Goal: Transaction & Acquisition: Download file/media

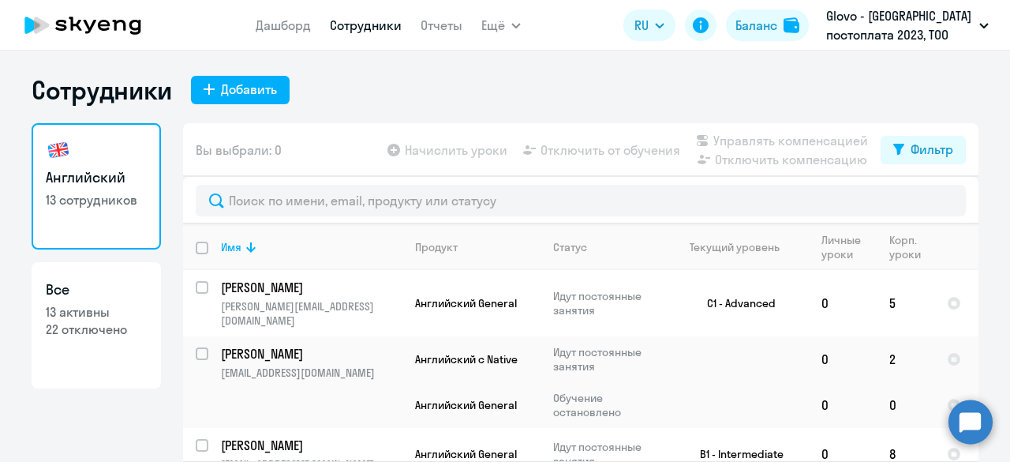
click at [289, 31] on link "Дашборд" at bounding box center [283, 25] width 55 height 16
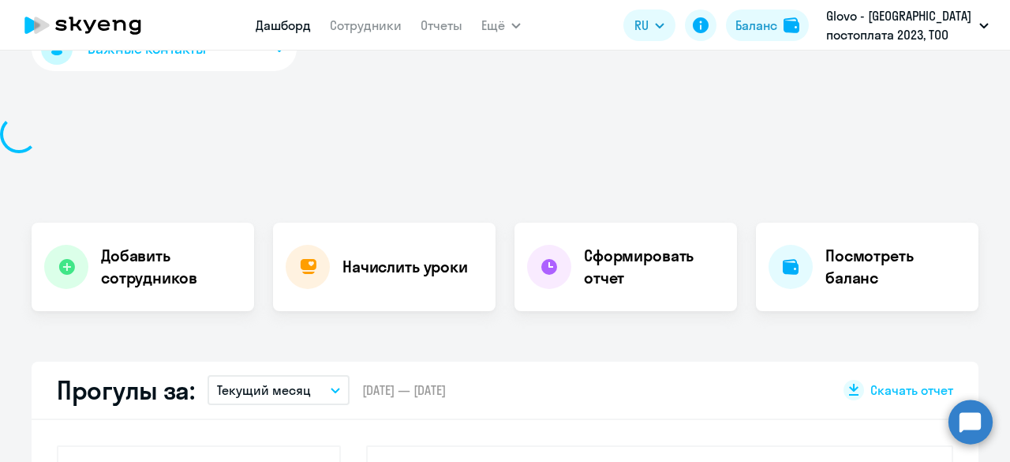
click at [476, 26] on div "Дашборд Сотрудники Отчеты Ещё Начислить уроки Документооборот Все продукты Дашб…" at bounding box center [388, 25] width 265 height 32
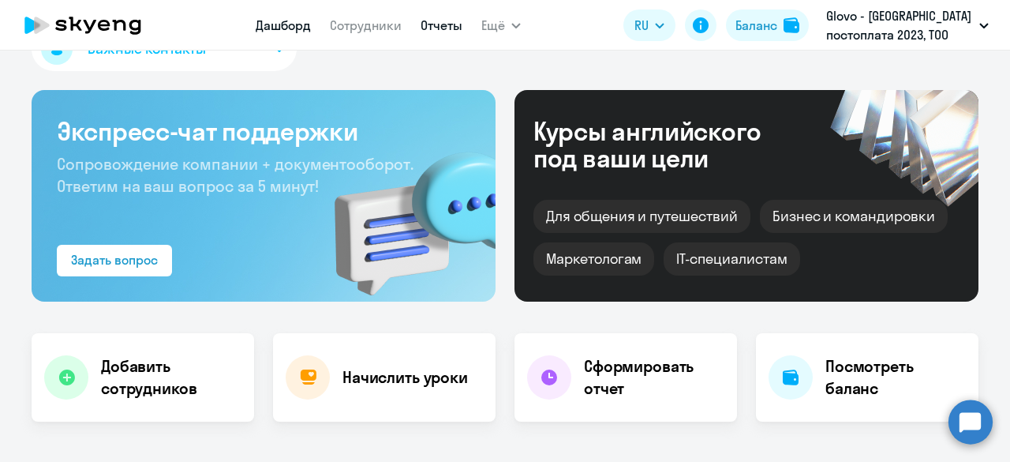
click at [447, 27] on link "Отчеты" at bounding box center [442, 25] width 42 height 16
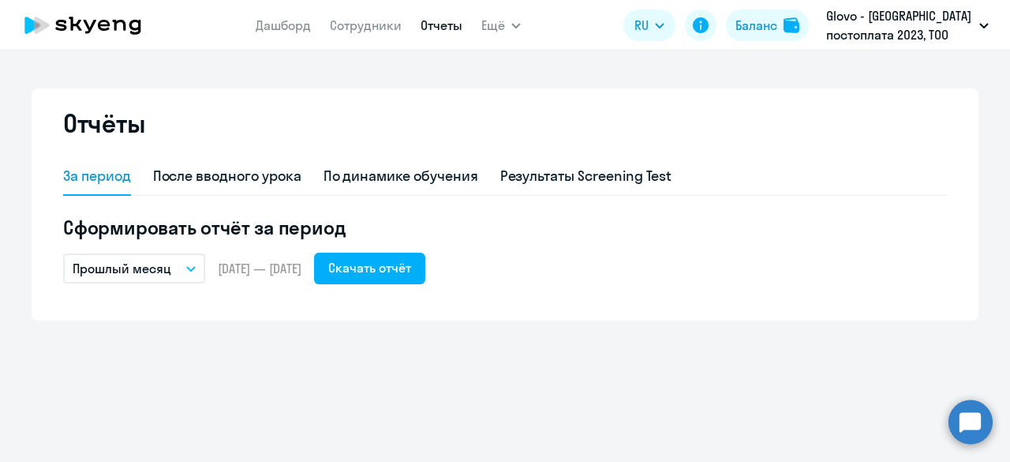
click at [188, 275] on button "Прошлый месяц" at bounding box center [134, 268] width 142 height 30
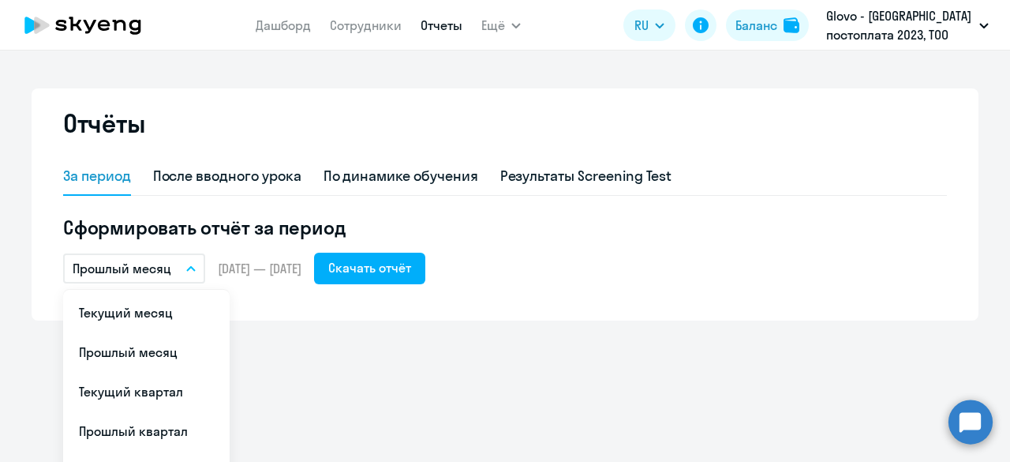
click at [279, 258] on div "Прошлый месяц Текущий месяц Прошлый месяц Текущий квартал [GEOGRAPHIC_DATA] ква…" at bounding box center [505, 269] width 884 height 32
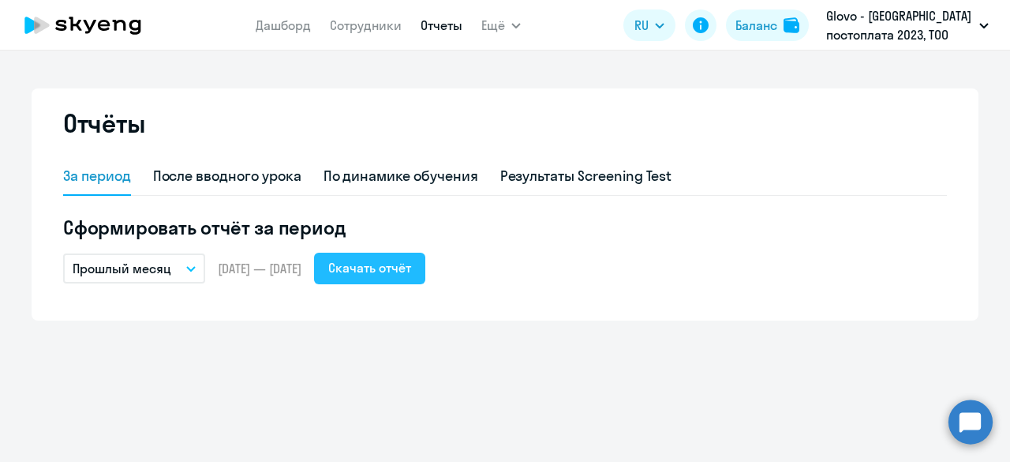
click at [411, 267] on div "Скачать отчёт" at bounding box center [369, 267] width 83 height 19
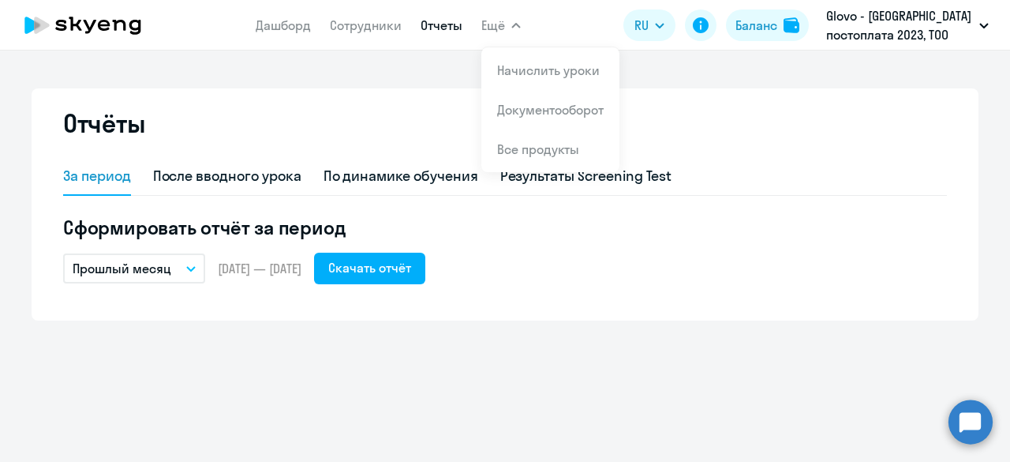
click at [491, 17] on span "Ещё" at bounding box center [493, 25] width 24 height 19
click at [504, 27] on button "Ещё" at bounding box center [500, 25] width 39 height 32
click at [522, 111] on link "Документооборот" at bounding box center [550, 110] width 107 height 16
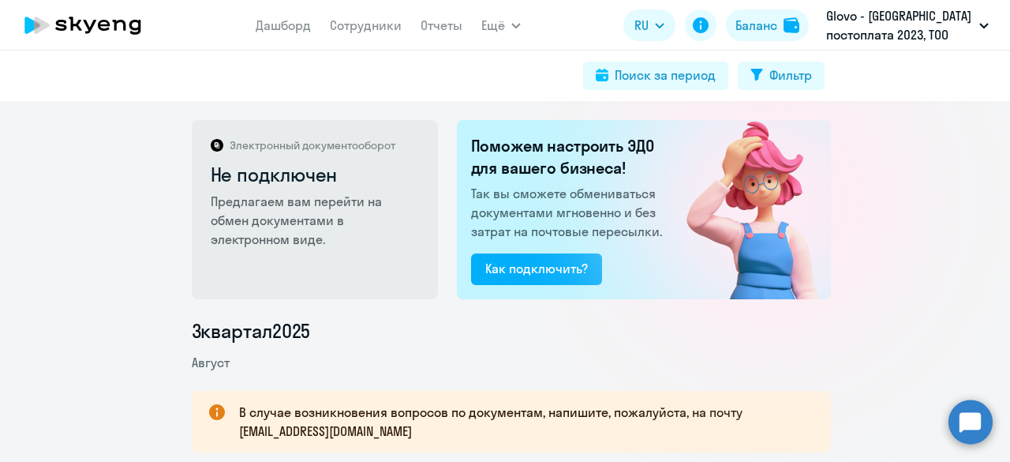
click at [852, 165] on div at bounding box center [769, 200] width 281 height 281
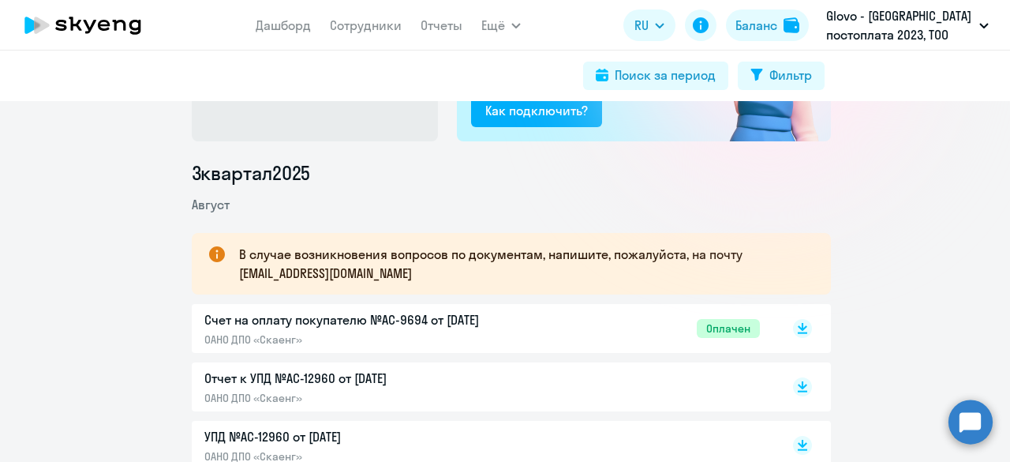
scroll to position [237, 0]
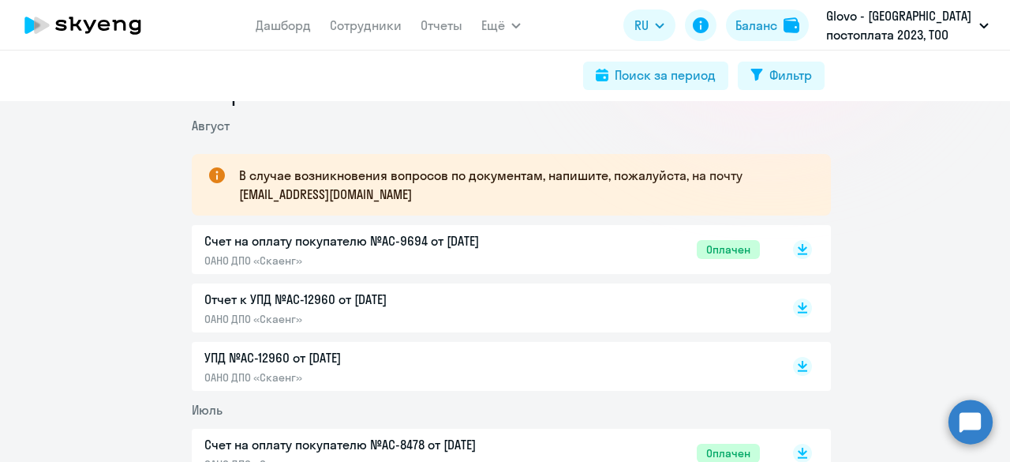
click at [631, 246] on div "Счет на оплату покупателю №AC-9694 от [DATE] ОАНО ДПО «Скаенг» Оплачен" at bounding box center [482, 249] width 556 height 36
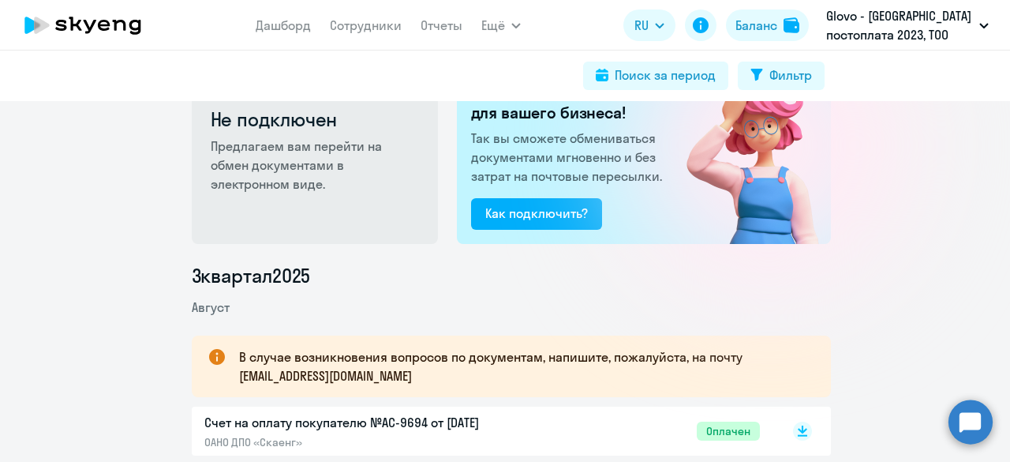
scroll to position [0, 0]
